Goal: Find specific page/section: Find specific page/section

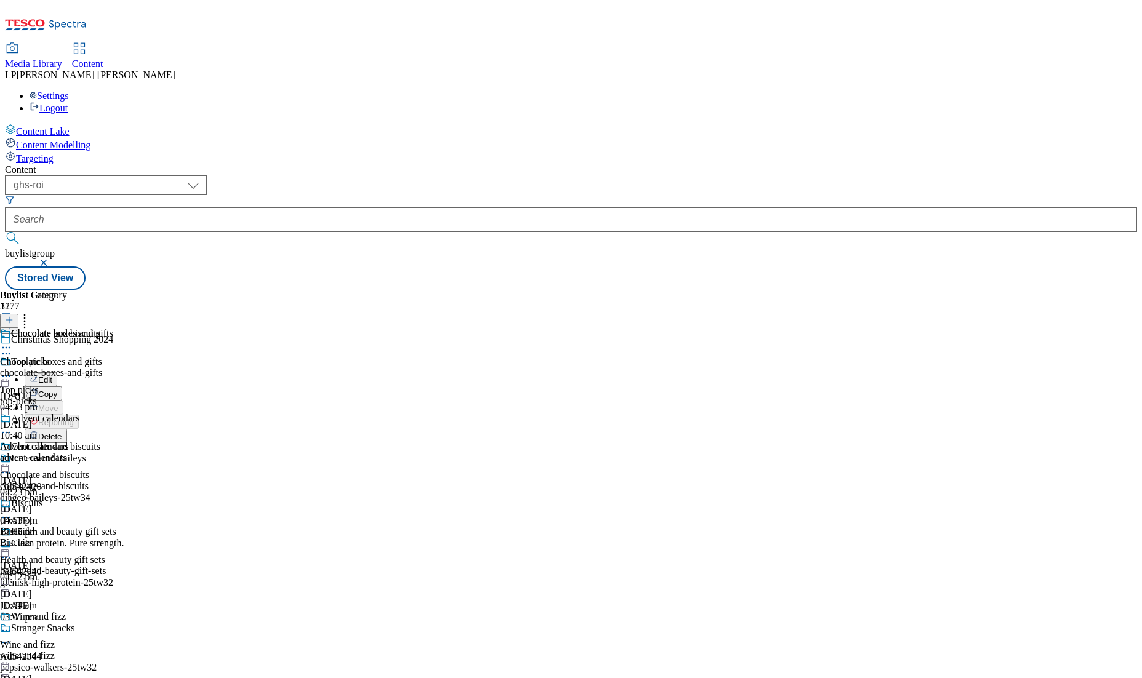
select select "ghs-roi"
click at [12, 370] on icon at bounding box center [6, 376] width 12 height 12
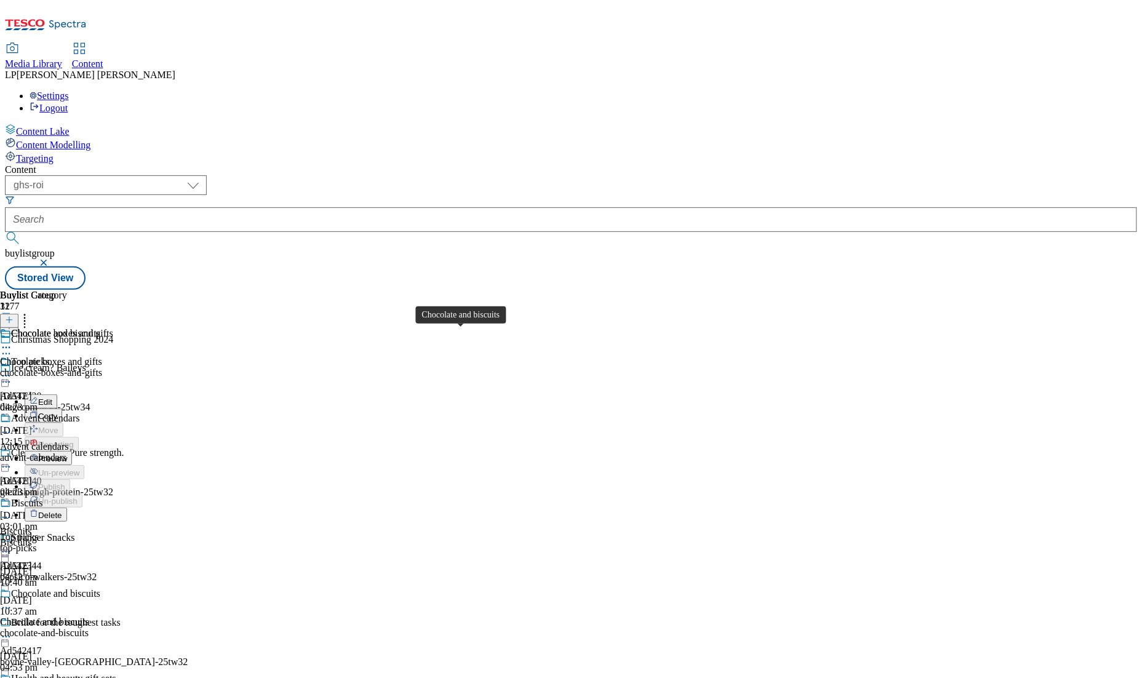
click at [89, 616] on span "Chocolate and biscuits" at bounding box center [44, 621] width 89 height 11
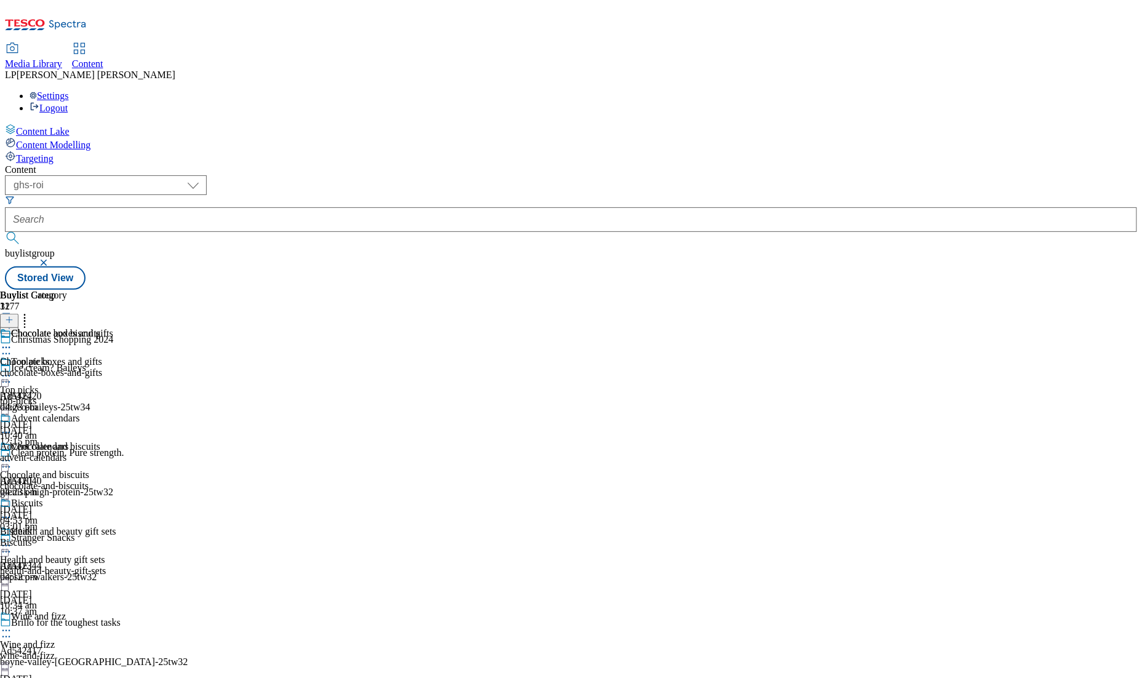
click at [12, 455] on icon at bounding box center [6, 461] width 12 height 12
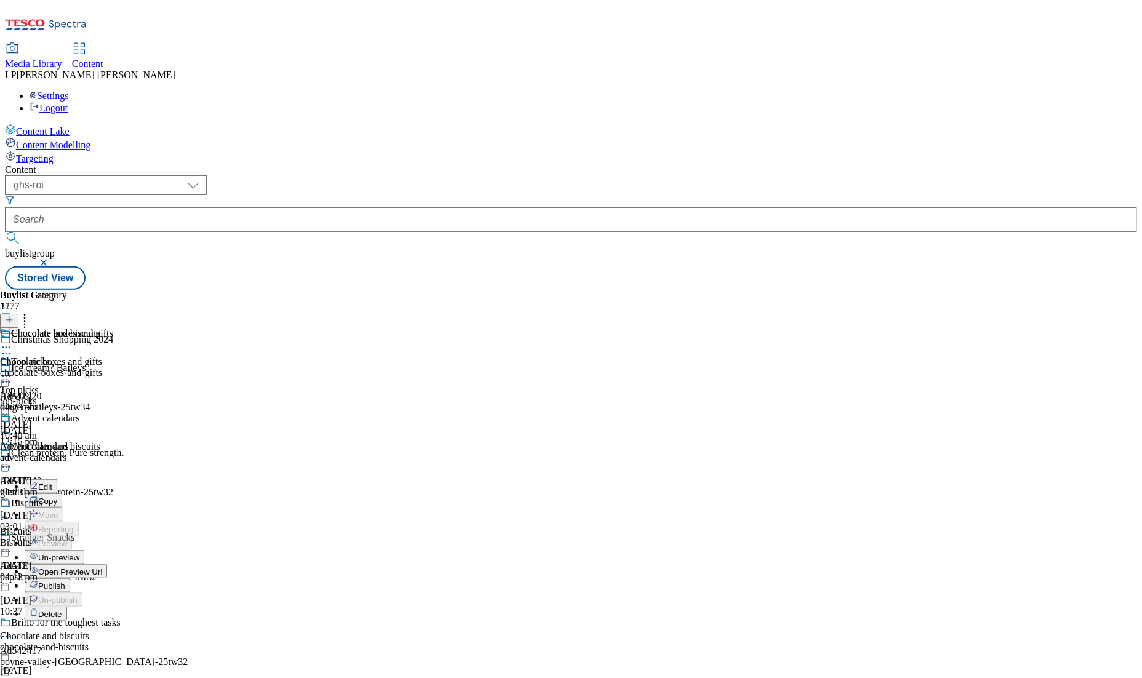
click at [102, 567] on span "Open Preview Url" at bounding box center [70, 571] width 64 height 9
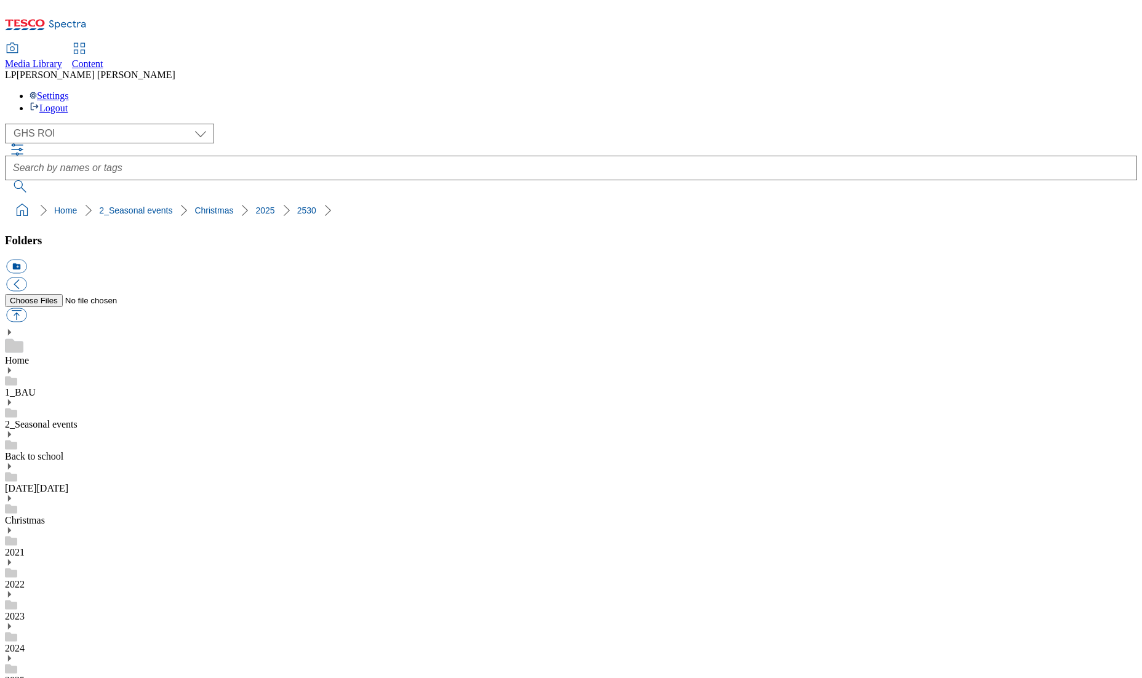
select select "flare-ghs-roi"
click at [11, 495] on use at bounding box center [9, 498] width 3 height 6
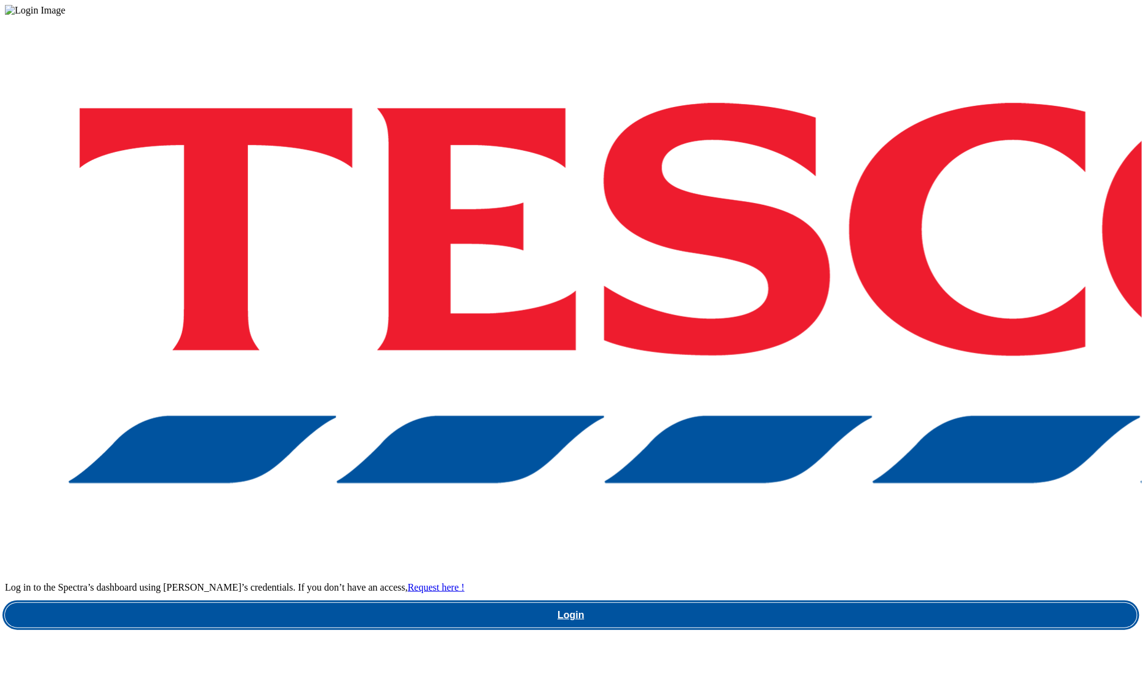
click at [819, 603] on link "Login" at bounding box center [571, 615] width 1132 height 25
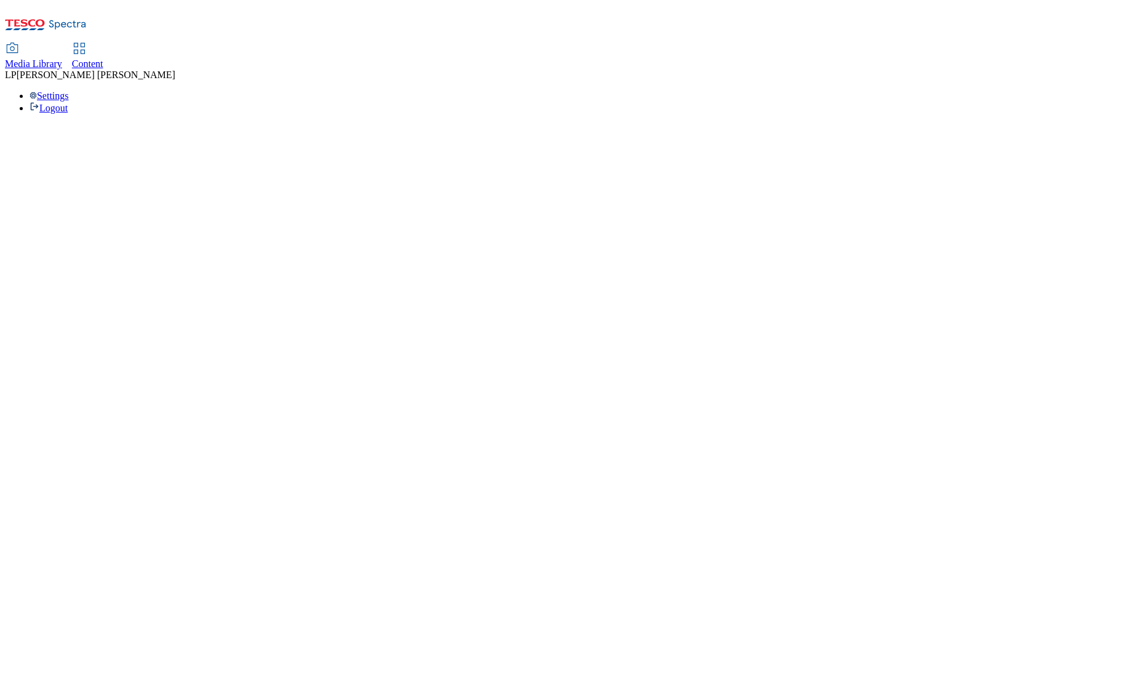
select select "flare-ghs-roi"
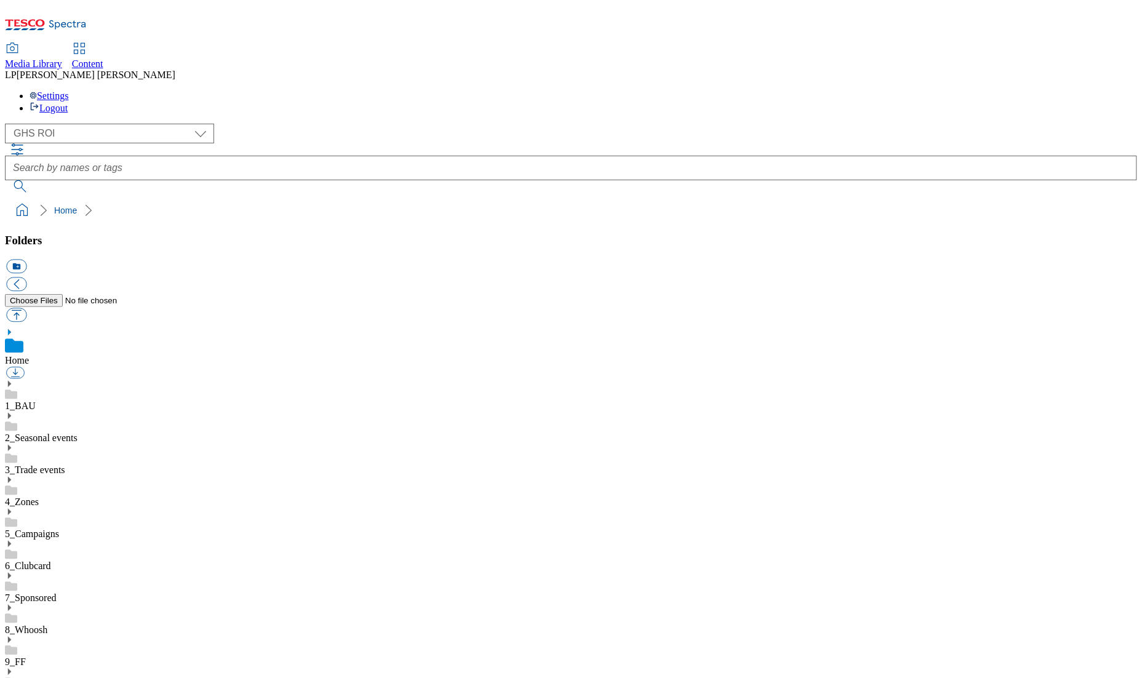
click at [14, 412] on icon at bounding box center [9, 416] width 9 height 9
click at [11, 605] on use at bounding box center [9, 608] width 3 height 6
